Goal: Share content: Share content

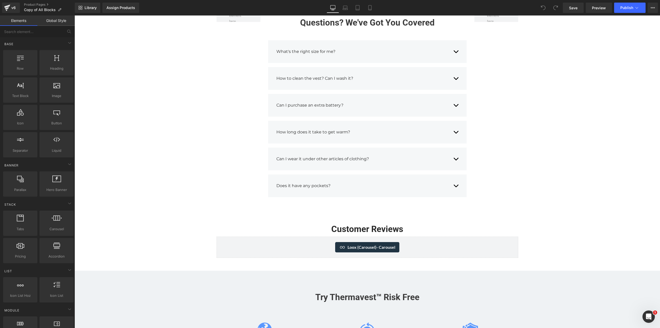
scroll to position [1564, 0]
click at [233, 225] on icon at bounding box center [233, 225] width 4 height 4
click at [245, 224] on icon at bounding box center [247, 225] width 4 height 4
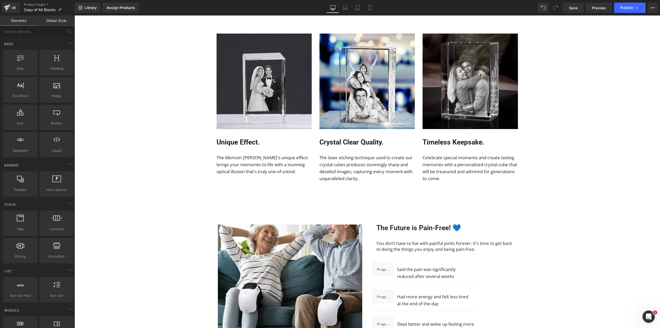
scroll to position [1865, 0]
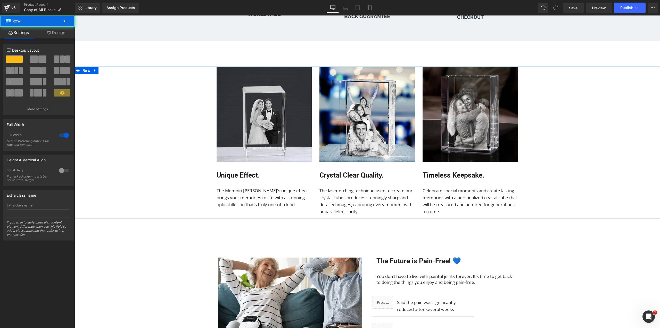
click at [554, 128] on div "Image Unique Effect. Heading The Memoiri [PERSON_NAME]'s unique effect brings y…" at bounding box center [368, 143] width 586 height 152
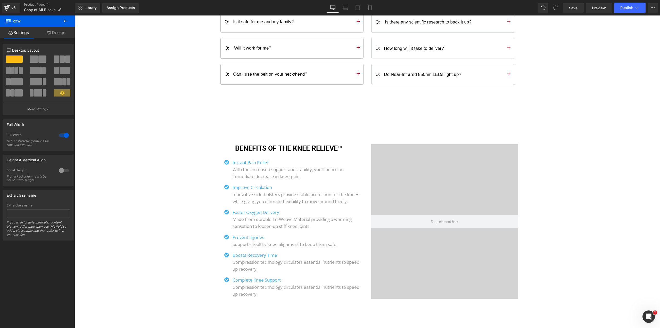
scroll to position [3731, 0]
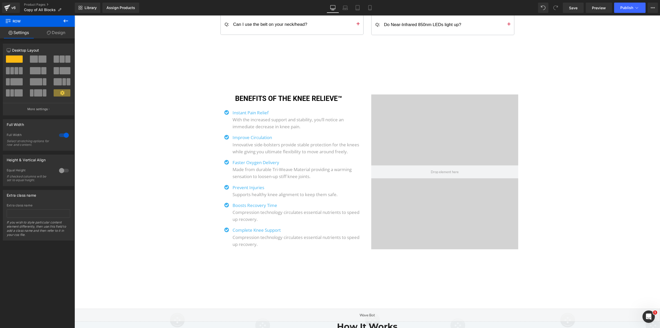
click at [67, 22] on icon at bounding box center [66, 21] width 6 height 6
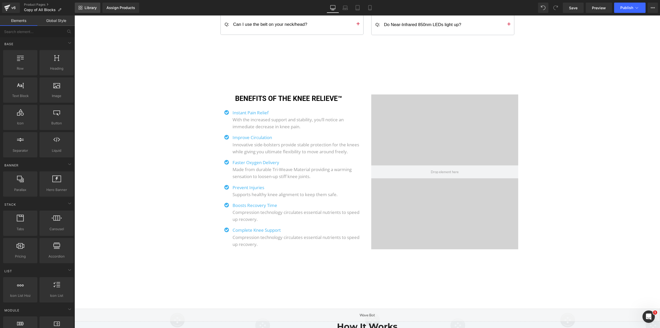
click at [87, 10] on link "Library" at bounding box center [88, 8] width 26 height 10
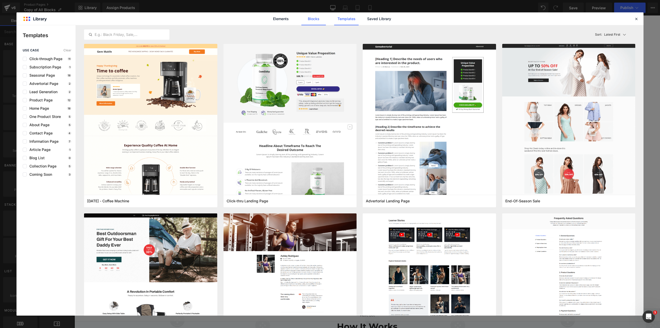
click at [367, 18] on link "Blocks" at bounding box center [379, 18] width 25 height 13
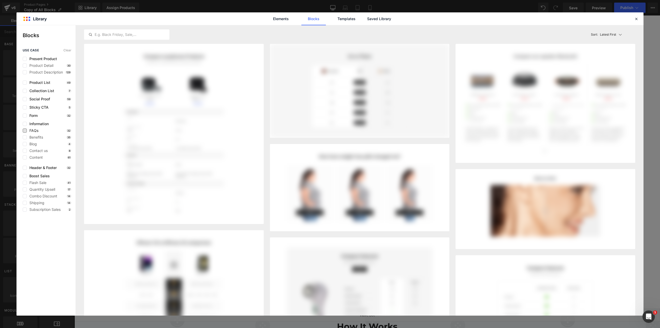
click at [34, 132] on span "FAQs" at bounding box center [33, 130] width 12 height 4
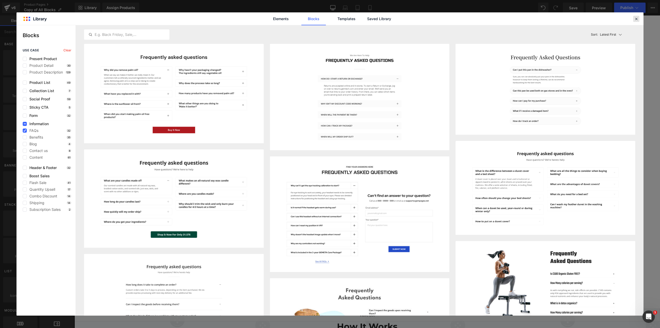
click at [636, 19] on icon at bounding box center [636, 19] width 5 height 5
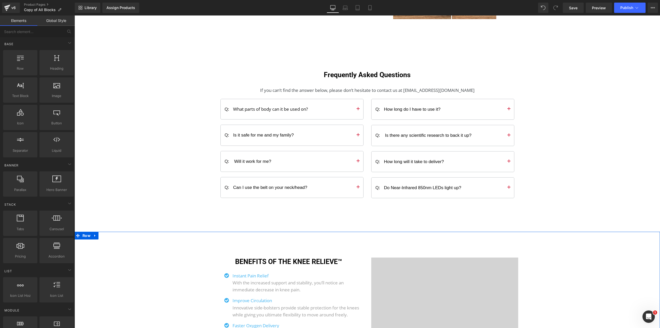
scroll to position [3490, 0]
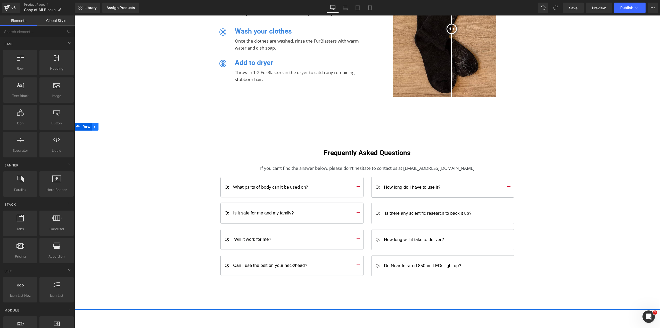
click at [95, 127] on icon at bounding box center [95, 127] width 4 height 4
click at [107, 125] on icon at bounding box center [109, 127] width 4 height 4
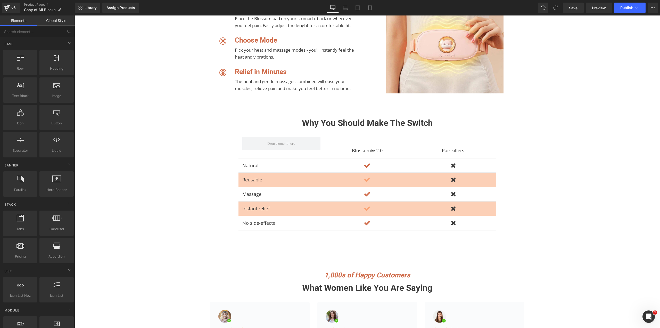
scroll to position [2588, 0]
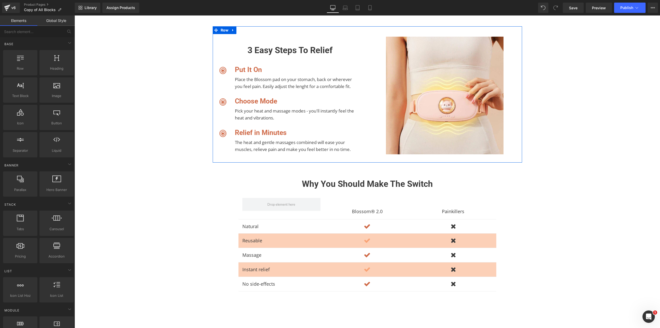
click at [295, 37] on div "Image 3 easy steps to relief Heading Icon Put It On Heading Place the Blossom p…" at bounding box center [290, 98] width 155 height 123
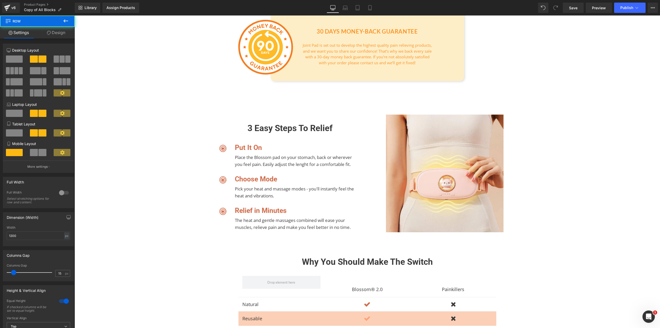
scroll to position [2407, 0]
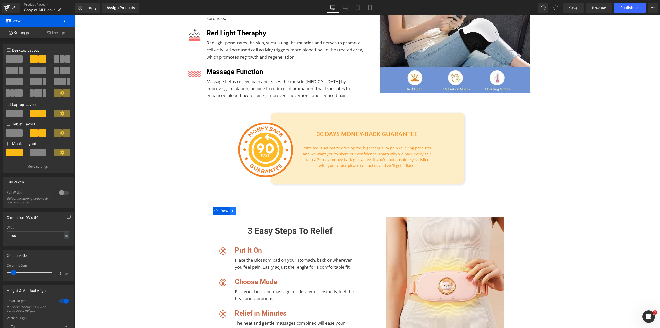
click at [233, 210] on link at bounding box center [233, 211] width 7 height 8
click at [247, 211] on link at bounding box center [246, 211] width 7 height 8
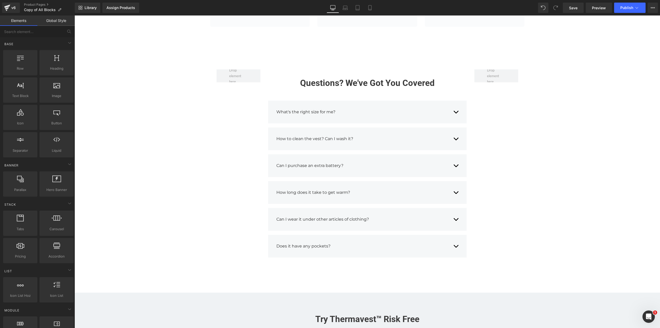
scroll to position [1504, 0]
click at [84, 7] on link "Library" at bounding box center [88, 8] width 26 height 10
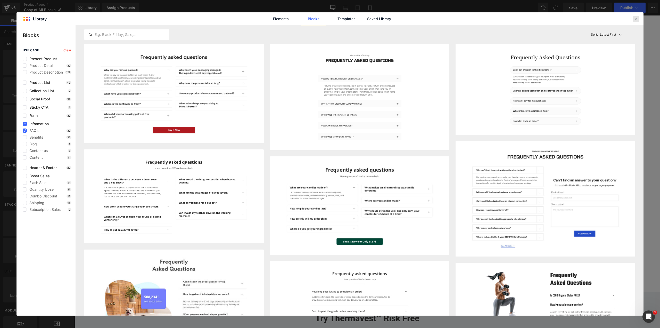
click at [636, 19] on icon at bounding box center [636, 19] width 5 height 5
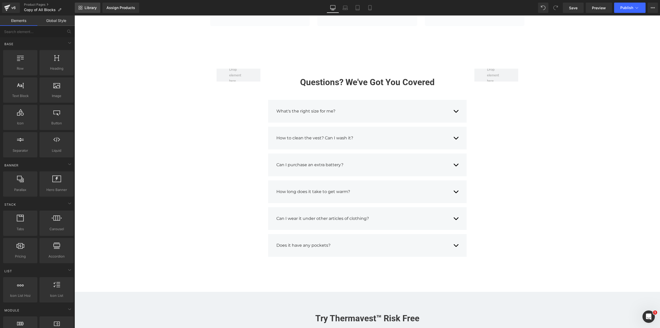
click at [89, 9] on span "Library" at bounding box center [91, 7] width 12 height 5
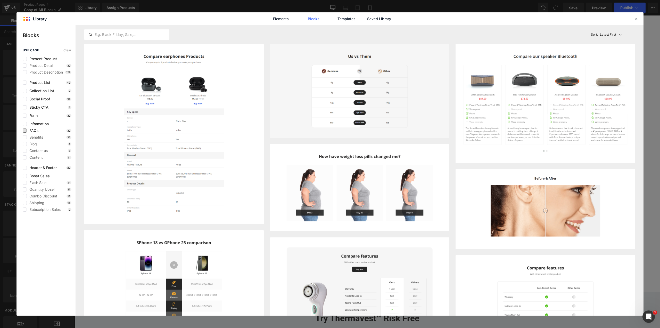
click at [32, 130] on span "FAQs" at bounding box center [33, 130] width 12 height 4
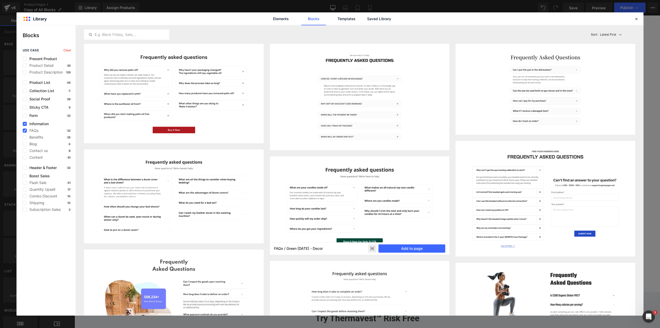
scroll to position [60, 0]
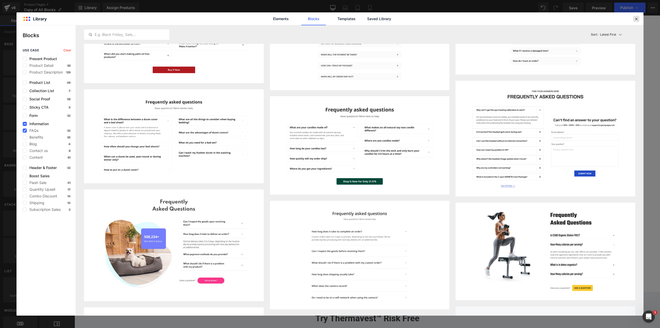
click at [0, 0] on div at bounding box center [0, 0] width 0 height 0
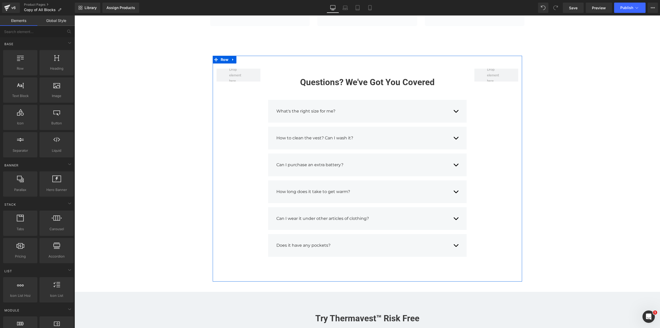
click at [378, 66] on div "Questions? We've Got You Covered Heading What's the right size for me? Text Blo…" at bounding box center [367, 169] width 309 height 226
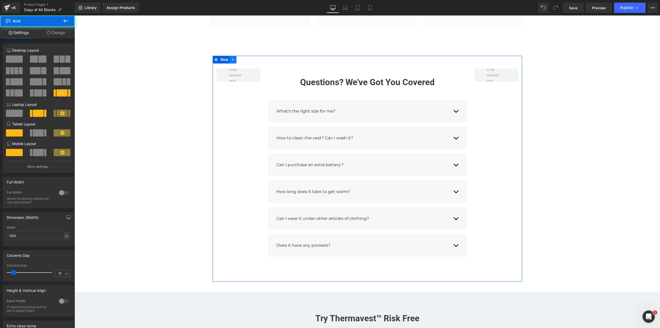
click at [231, 59] on icon at bounding box center [233, 60] width 4 height 4
click at [245, 58] on icon at bounding box center [247, 60] width 4 height 4
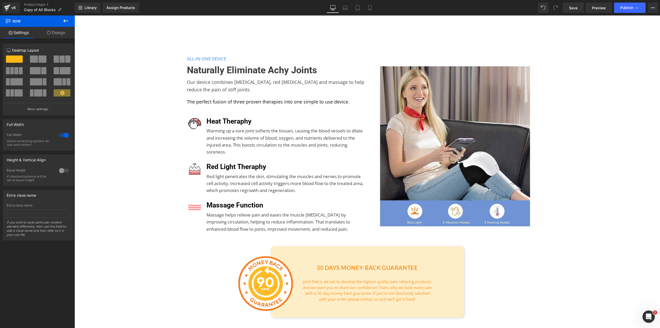
scroll to position [2049, 0]
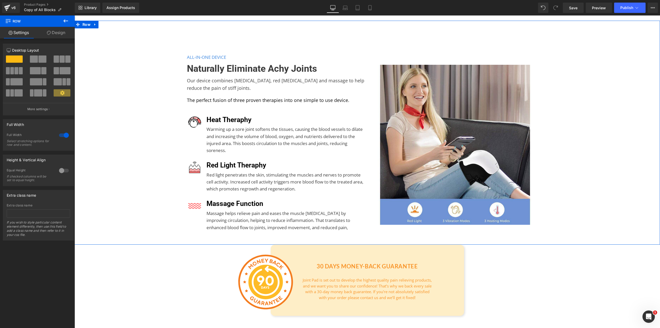
click at [152, 73] on div "Image ALL-IN-ONE DEVICE Text Block Naturally Eliminate Achy Joints Heading Our …" at bounding box center [368, 148] width 586 height 193
click at [94, 24] on icon at bounding box center [95, 25] width 4 height 4
click at [107, 25] on icon at bounding box center [109, 25] width 4 height 4
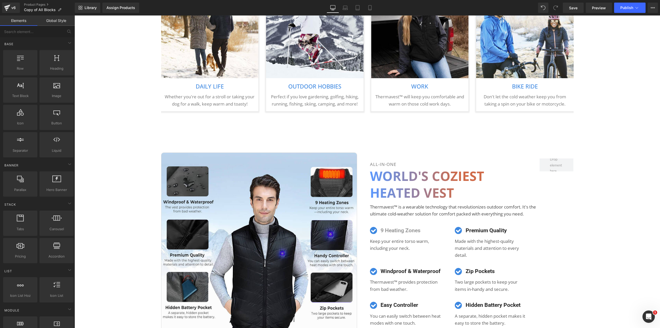
scroll to position [963, 0]
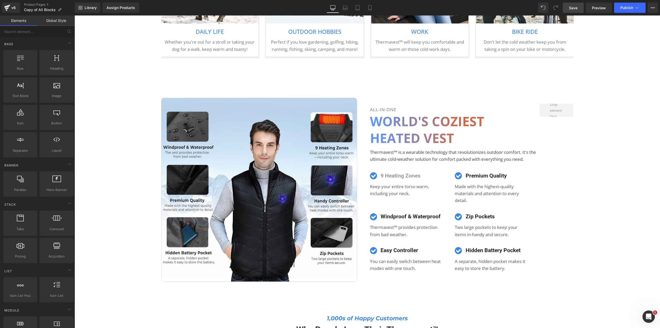
click at [579, 8] on link "Save" at bounding box center [573, 8] width 21 height 10
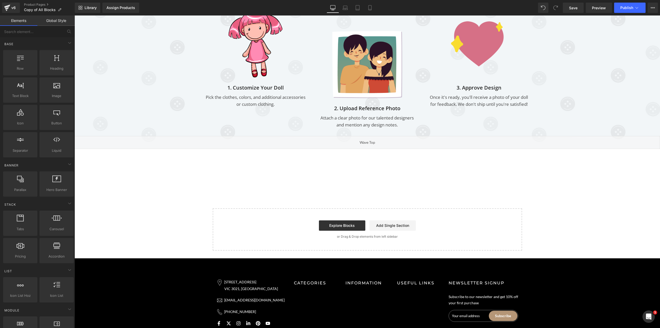
scroll to position [3310, 0]
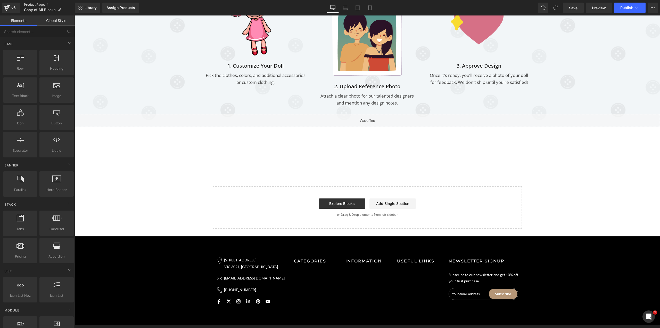
click at [37, 5] on link "Product Pages" at bounding box center [49, 5] width 51 height 4
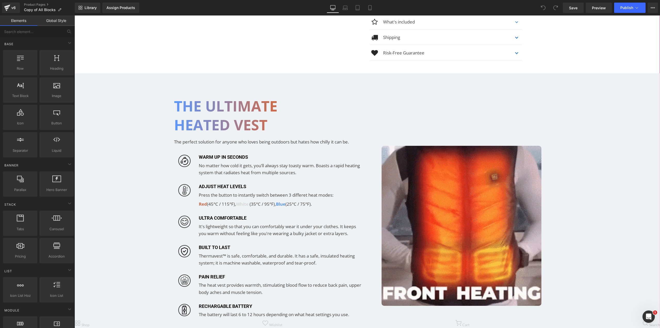
scroll to position [482, 0]
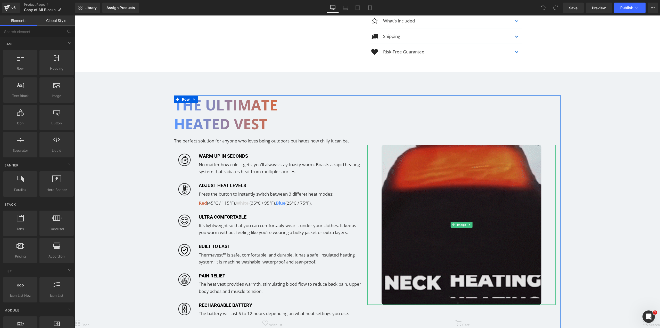
click at [444, 213] on img at bounding box center [462, 225] width 160 height 160
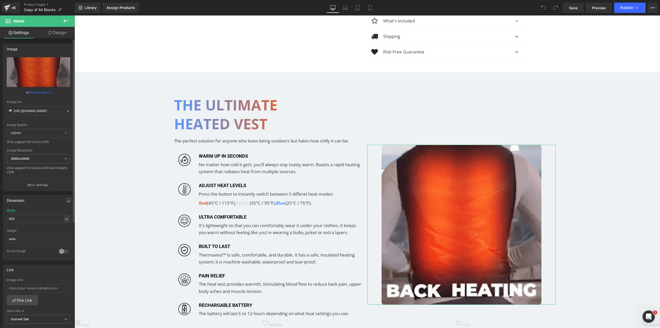
click at [38, 90] on link "Browse gallery" at bounding box center [40, 92] width 22 height 9
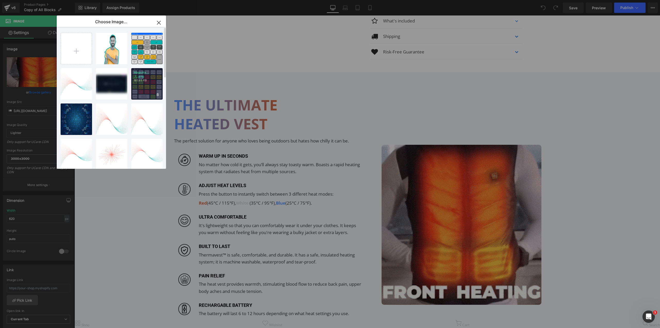
click at [141, 85] on div "MagicKe... _1_.png 181.95 KB" at bounding box center [146, 83] width 31 height 31
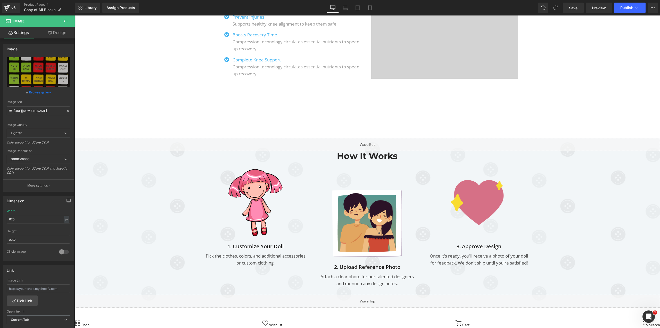
scroll to position [2949, 0]
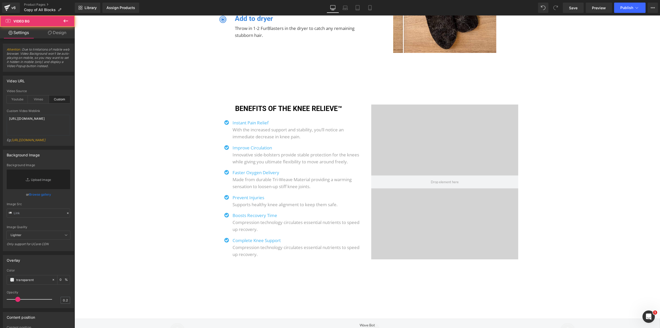
click at [457, 115] on div at bounding box center [444, 181] width 147 height 155
click at [42, 199] on link "Browse gallery" at bounding box center [40, 194] width 22 height 9
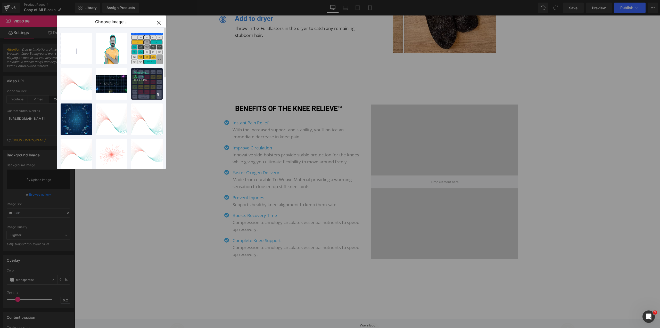
drag, startPoint x: 70, startPoint y: 65, endPoint x: 144, endPoint y: 81, distance: 76.1
click at [144, 81] on div "MagicKe... _1_.png 181.95 KB" at bounding box center [146, 83] width 31 height 31
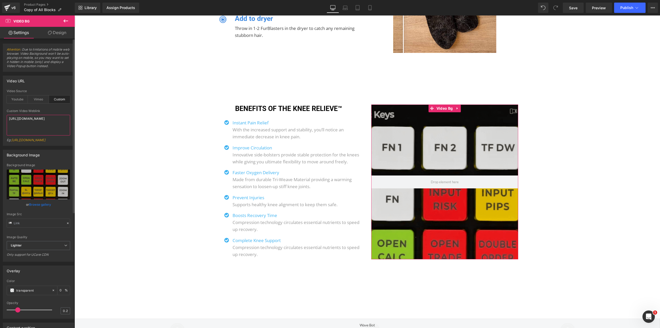
click at [43, 130] on textarea "https://cdn.shopify.com/videos/c/o/v/ddce9e67d3d142d6aaad4cae7dc7a14b.mp4" at bounding box center [38, 125] width 63 height 21
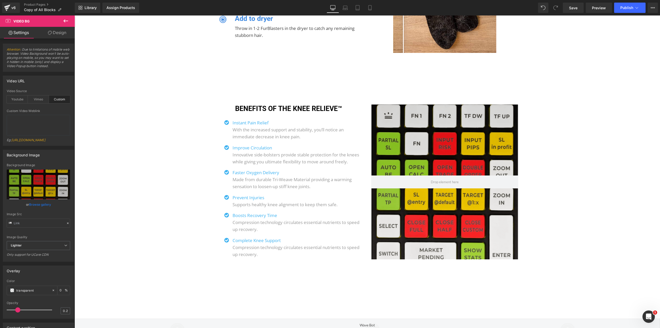
click at [63, 21] on icon at bounding box center [66, 21] width 6 height 6
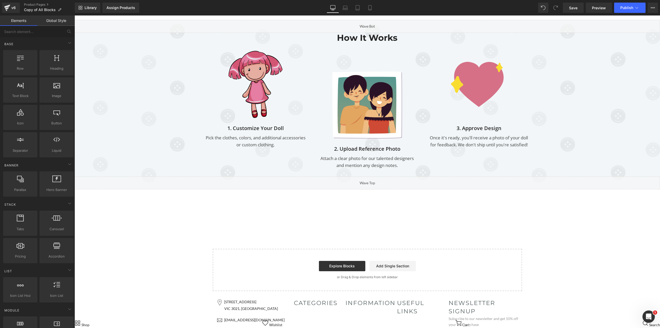
scroll to position [3250, 0]
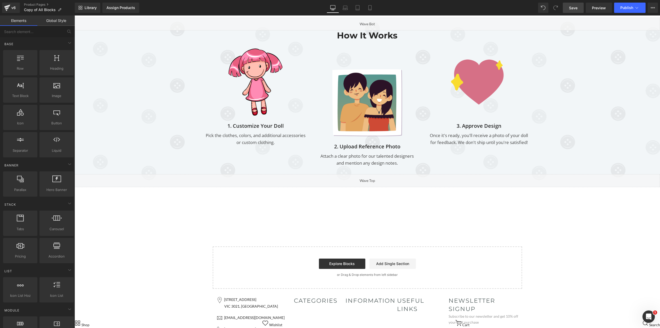
click at [576, 7] on span "Save" at bounding box center [573, 7] width 9 height 5
click at [656, 8] on button "View Live Page View with current Template Save Template to Library Schedule Pub…" at bounding box center [653, 8] width 10 height 10
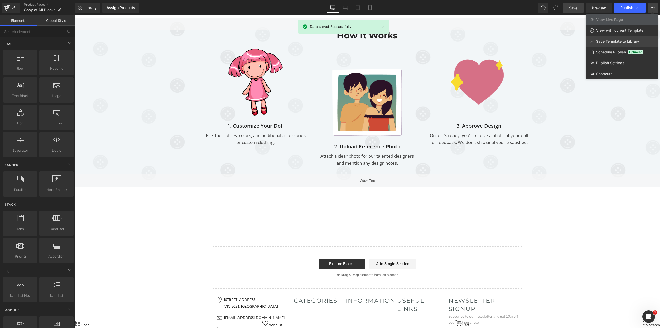
click at [615, 41] on span "Save Template to Library" at bounding box center [617, 41] width 43 height 5
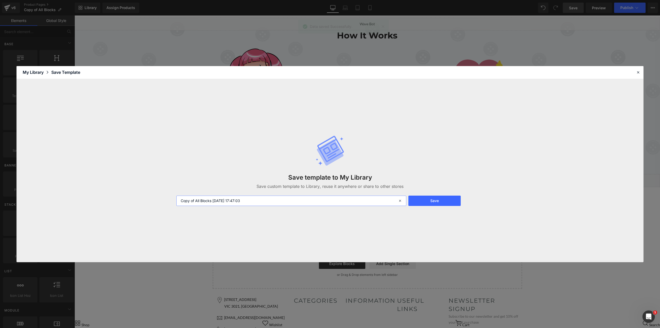
click at [267, 199] on input "Copy of All Blocks 2025-08-19 17:47:03" at bounding box center [291, 200] width 230 height 10
type input "Template #3 - All blocks"
click at [456, 196] on button "Save" at bounding box center [435, 200] width 52 height 10
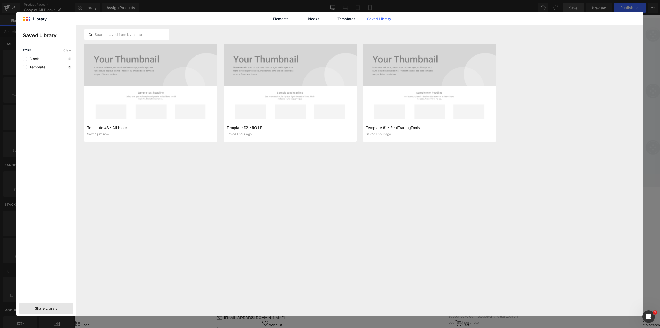
click at [43, 306] on span "Share Library" at bounding box center [46, 308] width 23 height 5
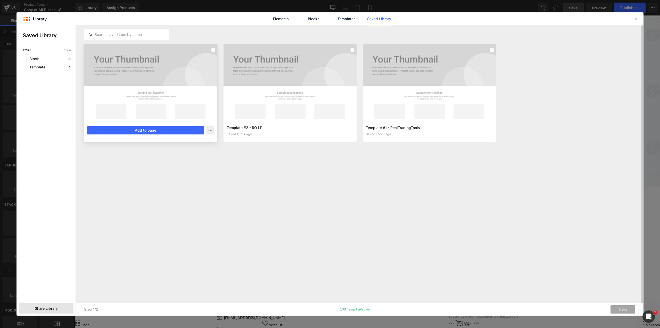
click at [211, 50] on div at bounding box center [150, 81] width 133 height 75
click at [352, 50] on label at bounding box center [352, 50] width 4 height 4
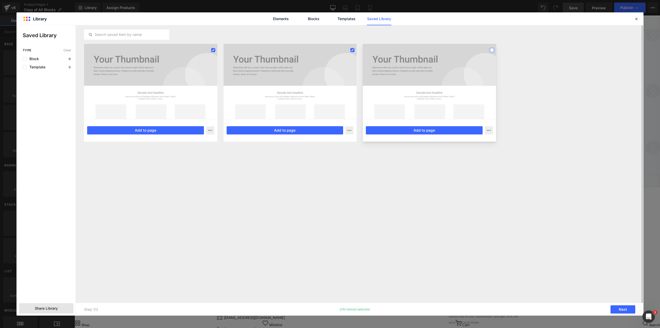
click at [493, 50] on label at bounding box center [492, 50] width 4 height 4
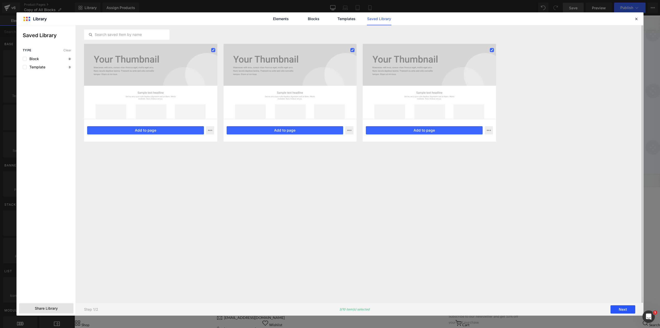
click at [625, 311] on button "Next" at bounding box center [623, 309] width 25 height 8
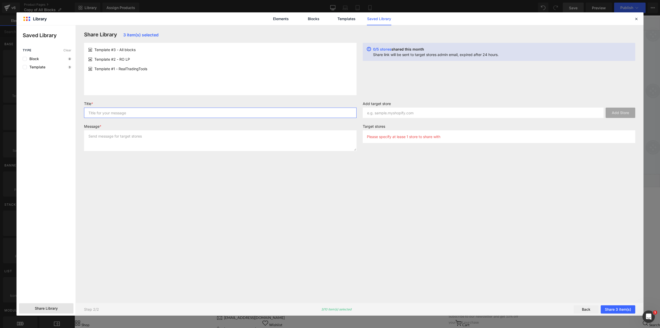
click at [122, 113] on input "text" at bounding box center [220, 113] width 273 height 10
type input "Templates"
type textarea "3 of them"
paste input "https://admin.shopify.com/store/landing-kat"
drag, startPoint x: 443, startPoint y: 113, endPoint x: 434, endPoint y: 111, distance: 9.2
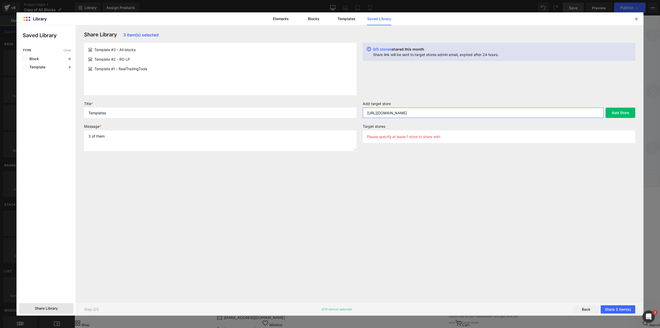
click at [434, 111] on input "https://admin.shopify.com/store/landing-kat" at bounding box center [483, 113] width 241 height 10
drag, startPoint x: 423, startPoint y: 112, endPoint x: 453, endPoint y: 112, distance: 29.7
click at [453, 112] on input "https://admin.shopify.com/store/landing-kat" at bounding box center [483, 113] width 241 height 10
paste input "landing-kat"
click at [627, 109] on button "Add Store" at bounding box center [621, 113] width 30 height 10
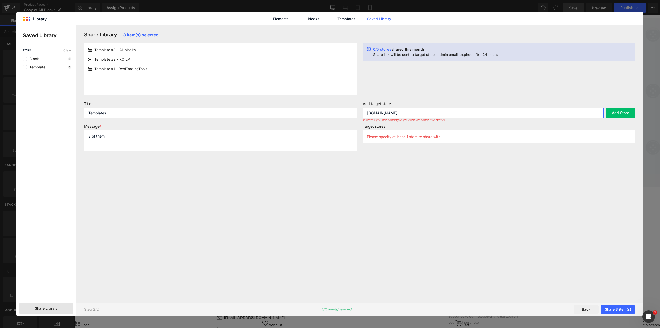
drag, startPoint x: 437, startPoint y: 114, endPoint x: 259, endPoint y: 107, distance: 178.1
click at [260, 107] on form "Title * Templates Message * 3 of them Add target store landing-kat.myshopify.co…" at bounding box center [360, 128] width 558 height 54
paste input "https://admin.shopify.com/store/winningproductsww"
click at [427, 113] on input "https://admin.shopify.com/store/winningproductsww" at bounding box center [483, 113] width 241 height 10
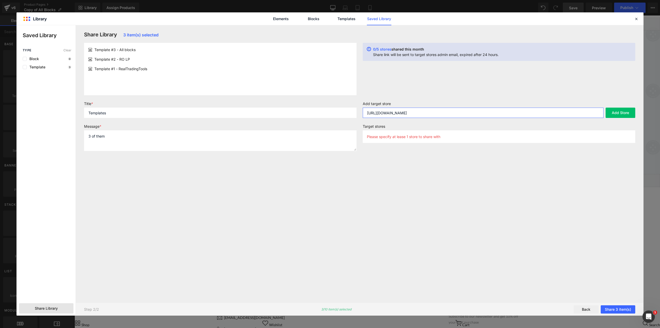
paste input "text"
type input "winningproductsww.myshopify.com"
click at [629, 110] on button "Add Store" at bounding box center [621, 113] width 30 height 10
click at [621, 308] on button "Share 3 item(s)" at bounding box center [618, 309] width 35 height 8
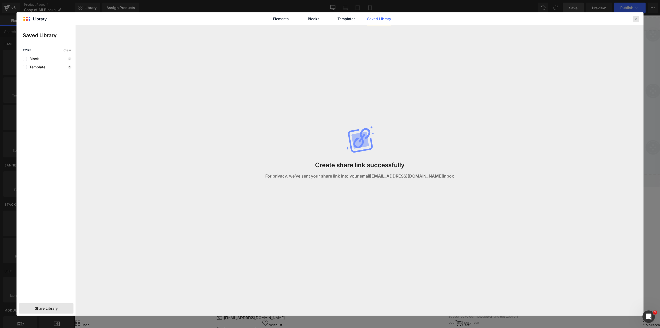
click at [638, 20] on icon at bounding box center [636, 19] width 5 height 5
